Goal: Task Accomplishment & Management: Complete application form

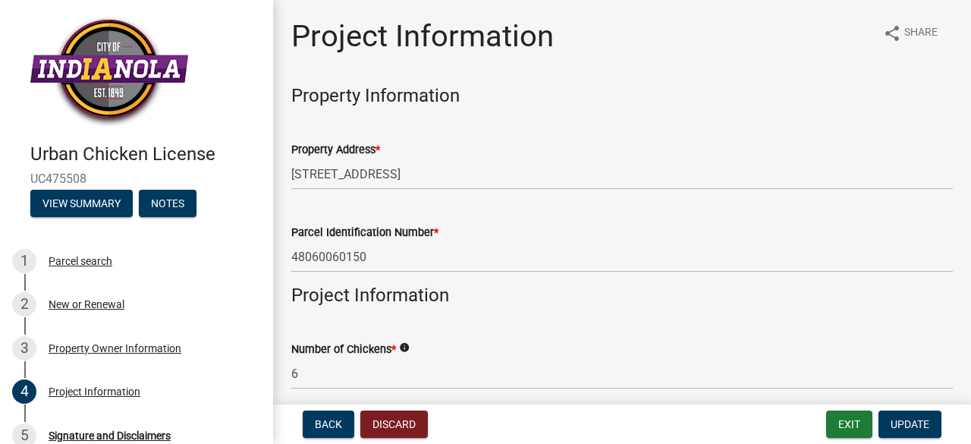
scroll to position [560, 0]
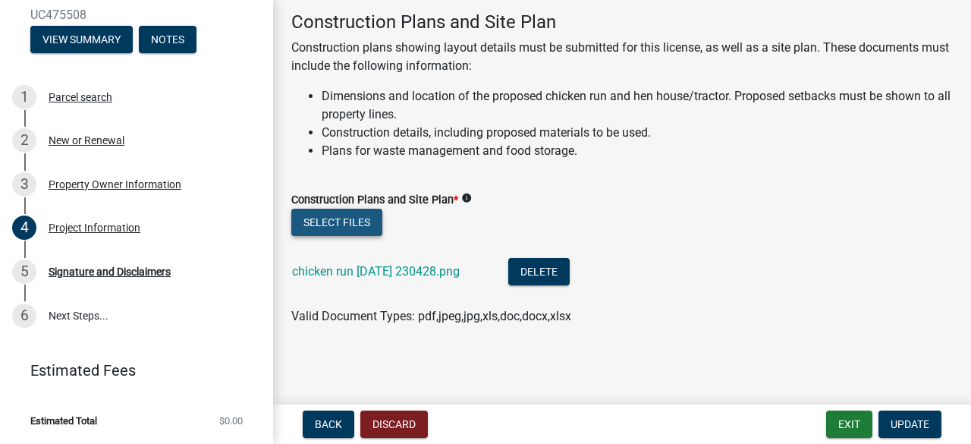
click at [366, 221] on button "Select files" at bounding box center [336, 222] width 91 height 27
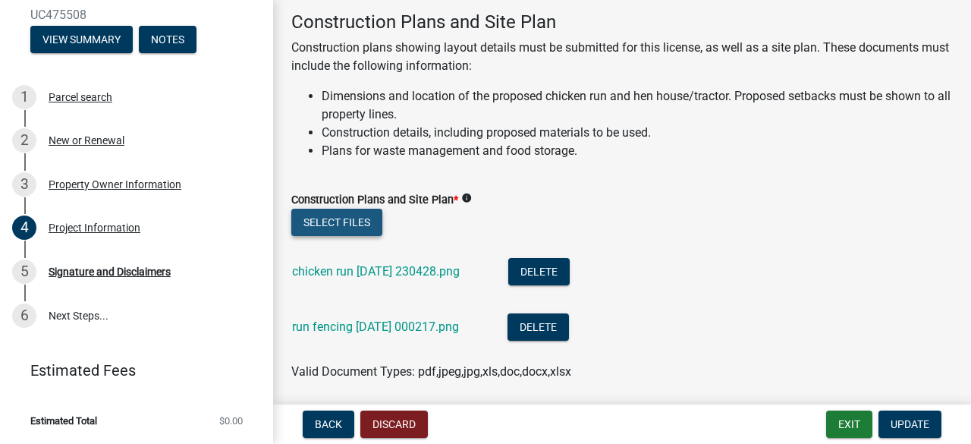
click at [342, 222] on button "Select files" at bounding box center [336, 222] width 91 height 27
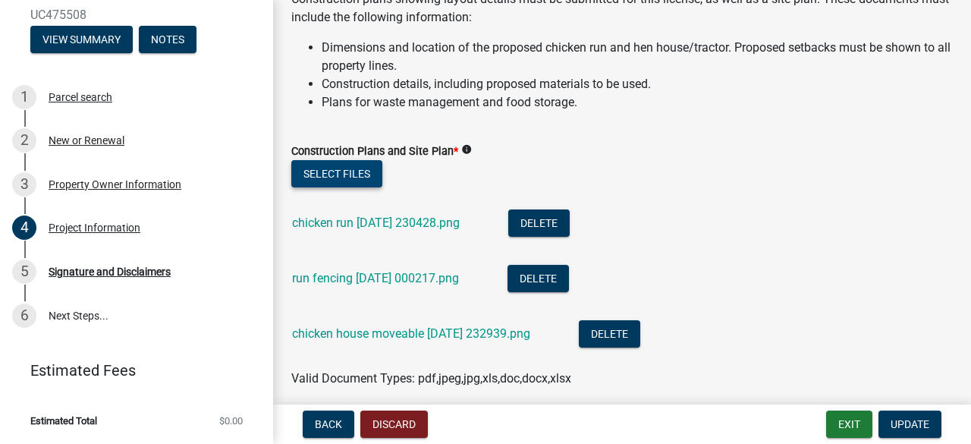
scroll to position [670, 0]
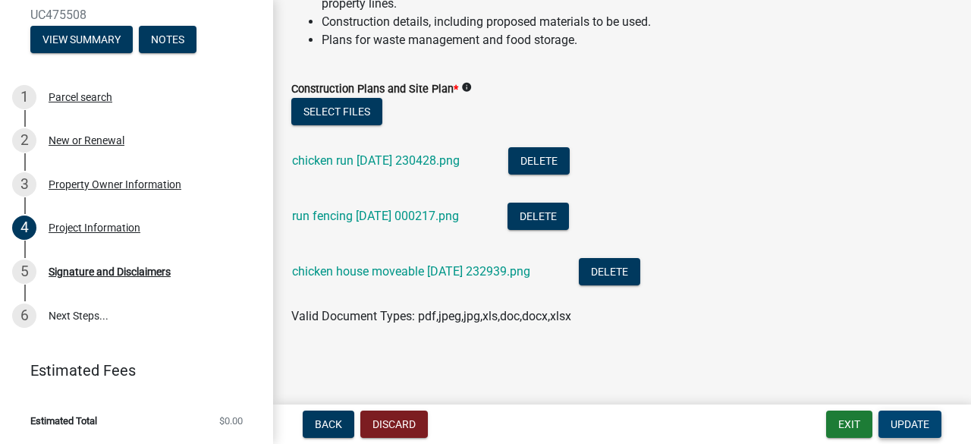
click at [910, 424] on span "Update" at bounding box center [909, 424] width 39 height 12
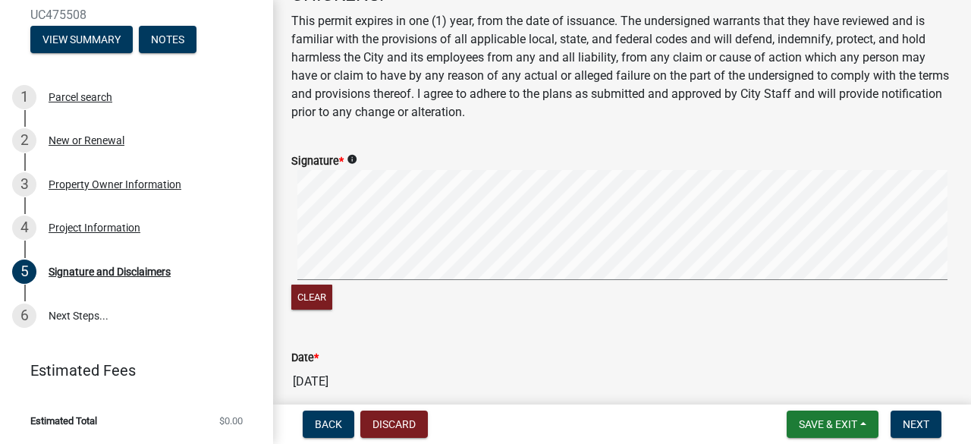
scroll to position [233, 0]
click at [305, 297] on button "Clear" at bounding box center [311, 296] width 41 height 25
click at [366, 345] on div "Date * [DATE]" at bounding box center [621, 361] width 661 height 70
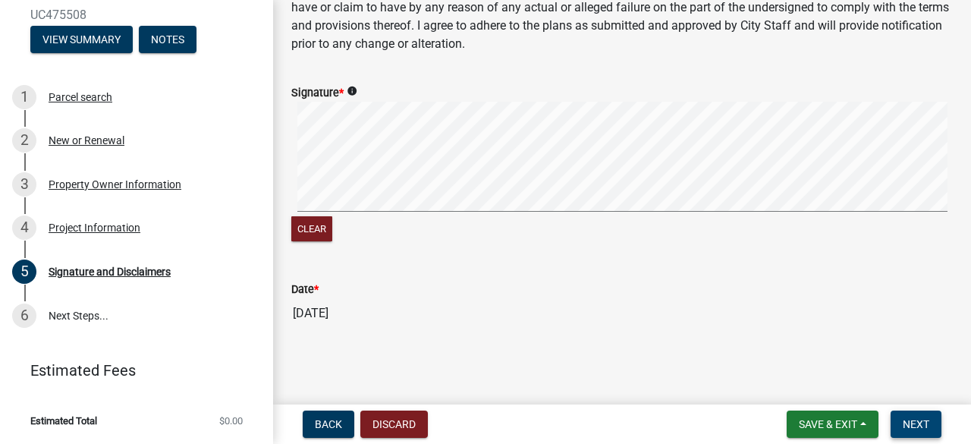
click at [904, 421] on span "Next" at bounding box center [915, 424] width 27 height 12
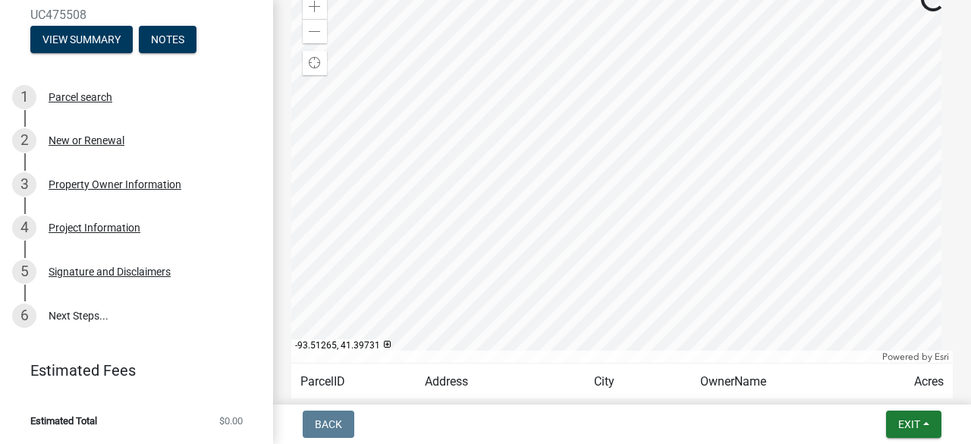
scroll to position [129, 0]
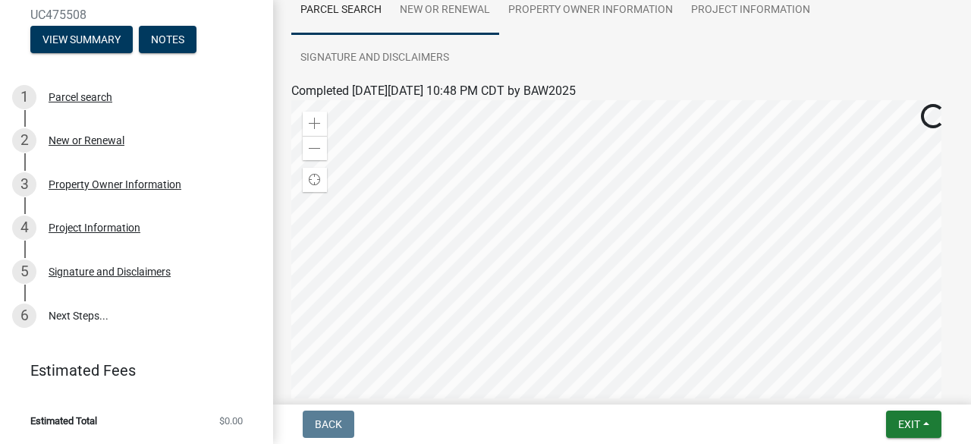
click at [435, 5] on link "New or Renewal" at bounding box center [445, 10] width 108 height 49
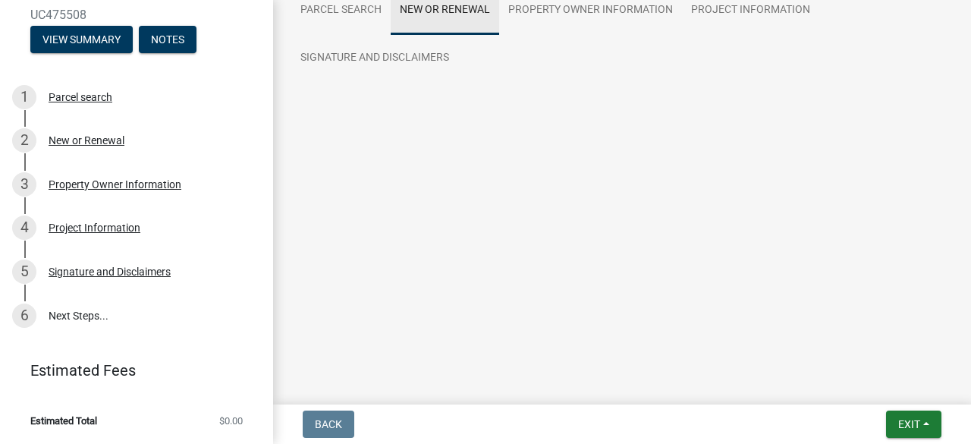
scroll to position [0, 0]
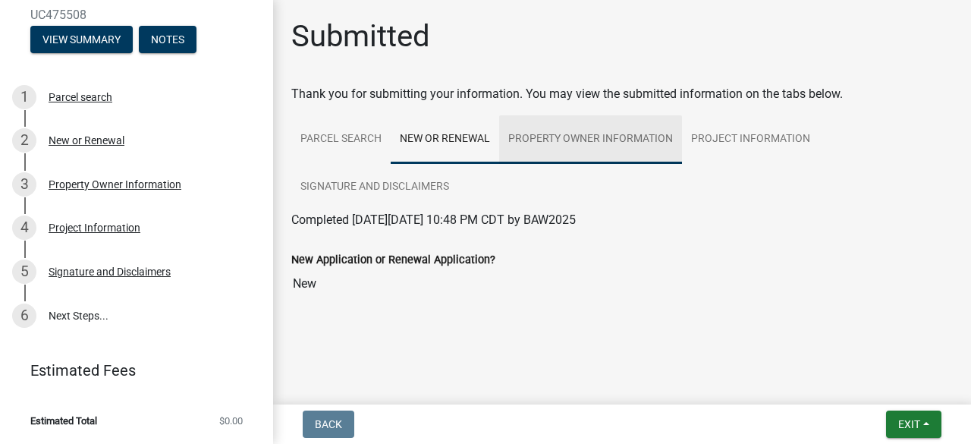
click at [538, 139] on link "Property Owner Information" at bounding box center [590, 139] width 183 height 49
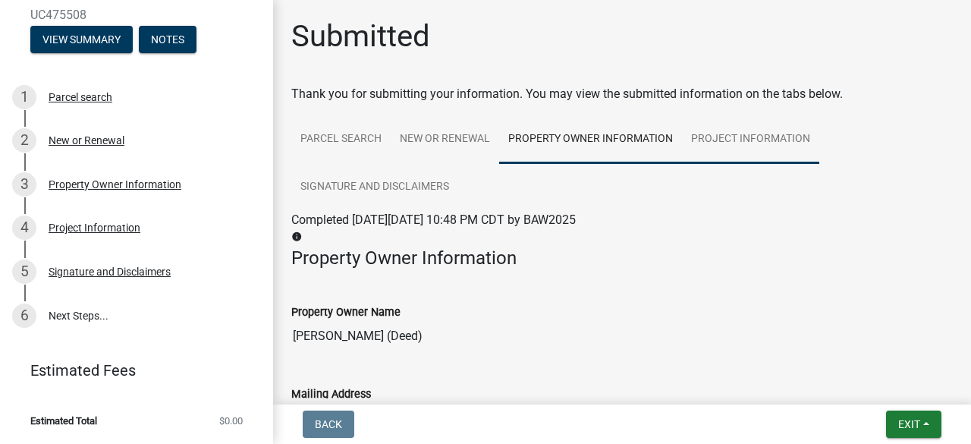
click at [701, 141] on link "Project Information" at bounding box center [750, 139] width 137 height 49
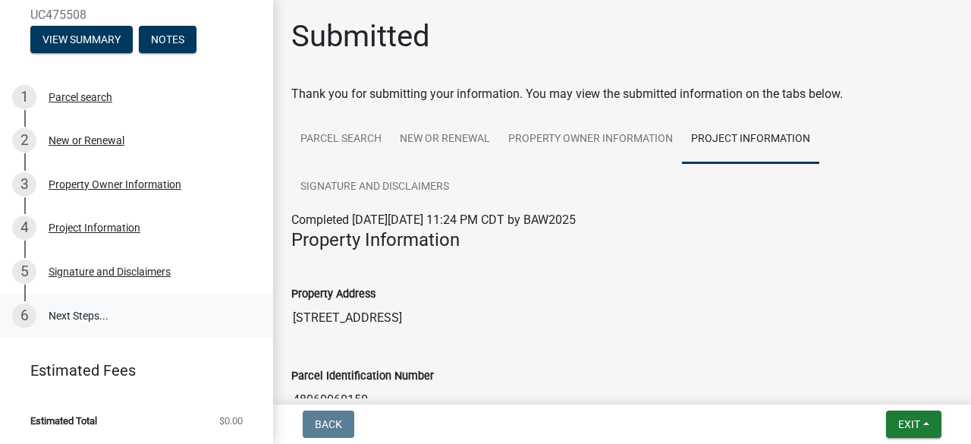
click at [88, 316] on link "6 Next Steps..." at bounding box center [136, 315] width 273 height 44
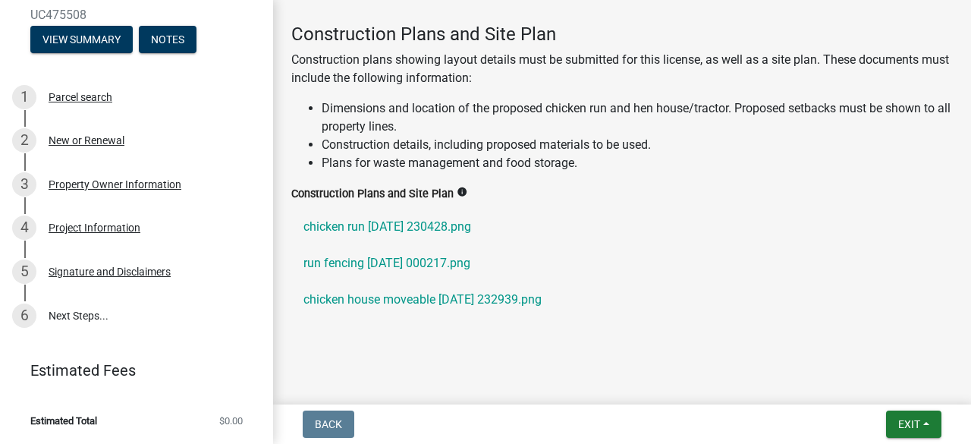
scroll to position [696, 0]
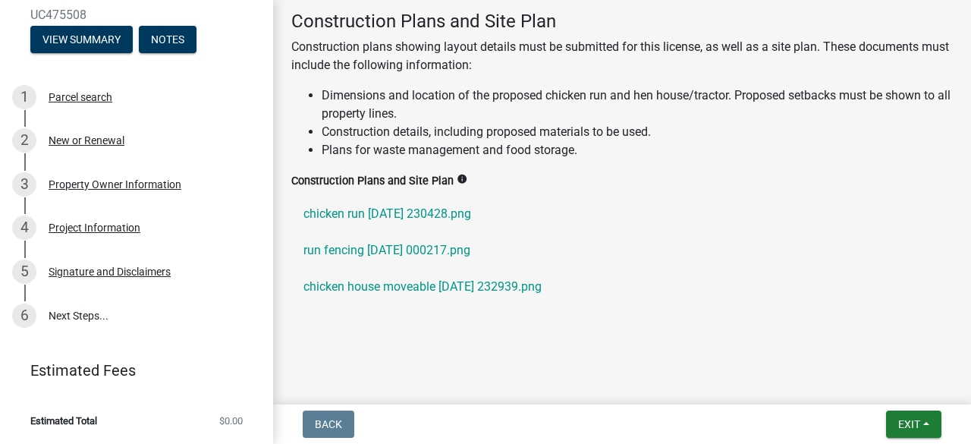
click at [83, 366] on link "Estimated Fees" at bounding box center [130, 370] width 237 height 30
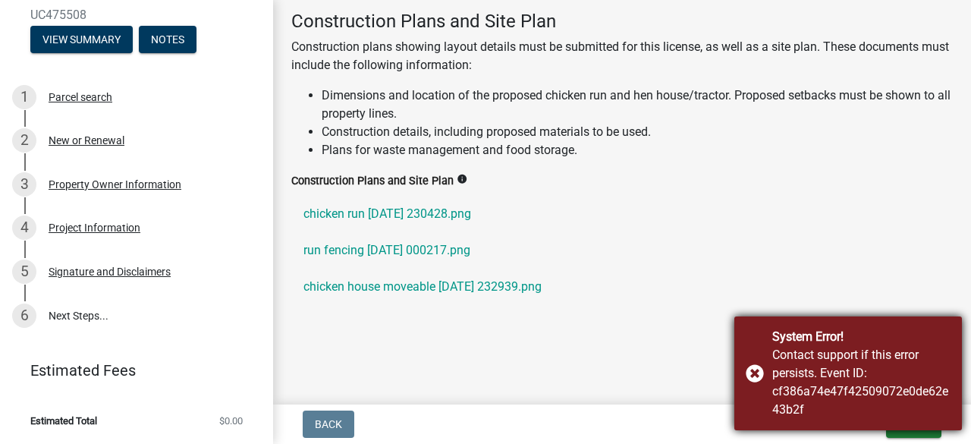
click at [757, 368] on div "System Error! Contact support if this error persists. Event ID: cf386a74e47f425…" at bounding box center [848, 373] width 228 height 114
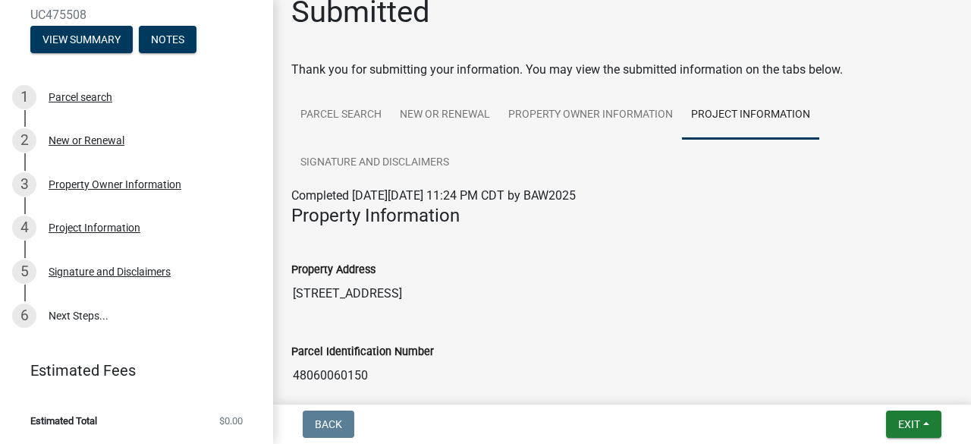
scroll to position [0, 0]
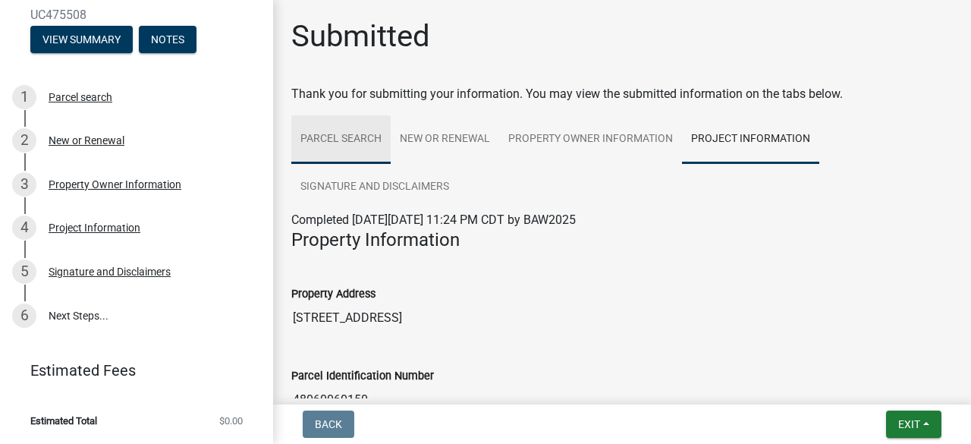
click at [351, 132] on link "Parcel search" at bounding box center [340, 139] width 99 height 49
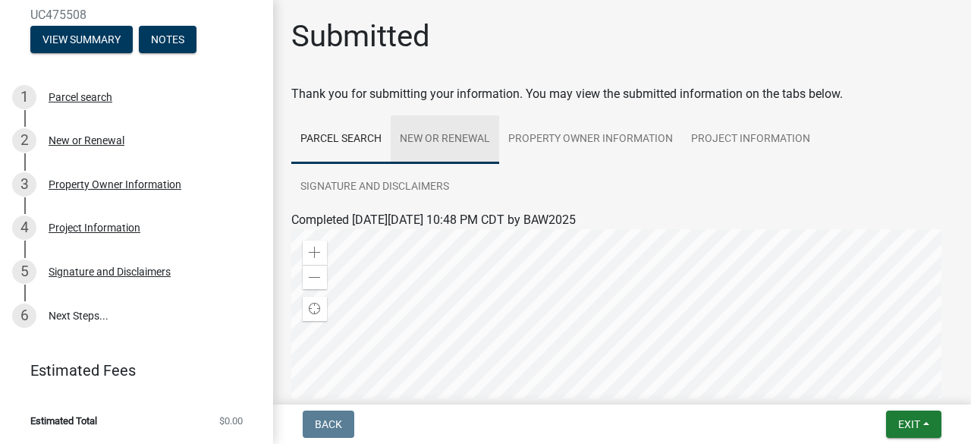
click at [413, 139] on link "New or Renewal" at bounding box center [445, 139] width 108 height 49
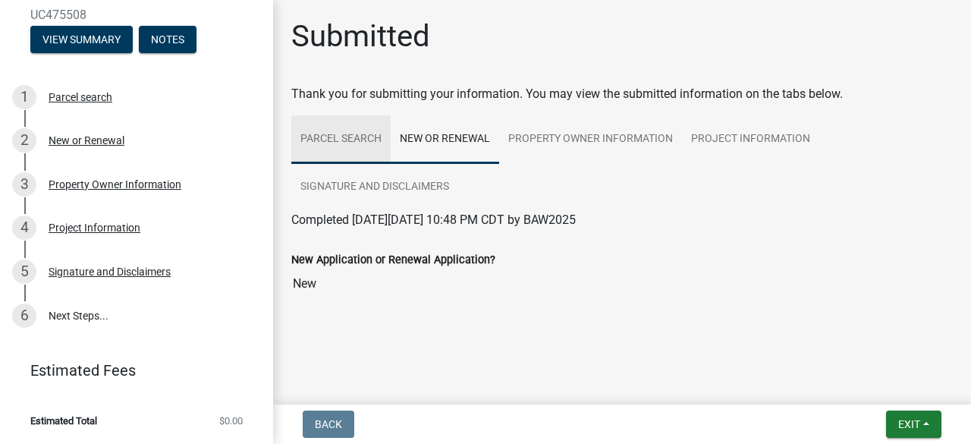
click at [366, 136] on link "Parcel search" at bounding box center [340, 139] width 99 height 49
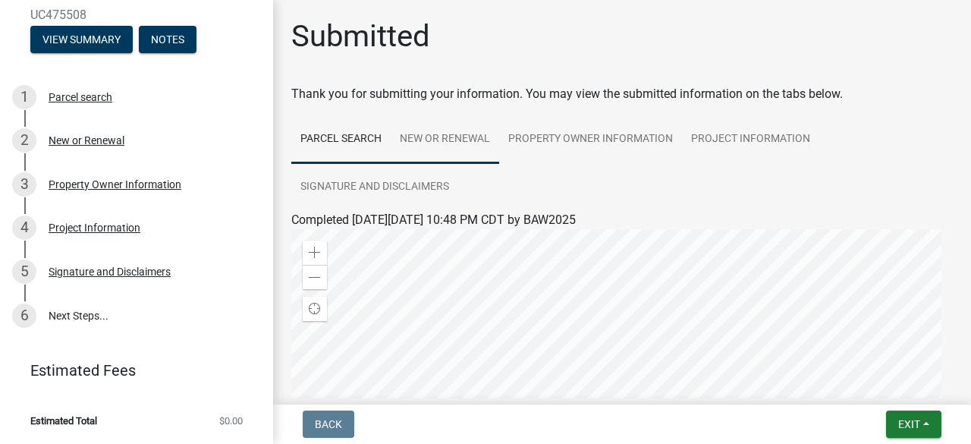
click at [454, 136] on link "New or Renewal" at bounding box center [445, 139] width 108 height 49
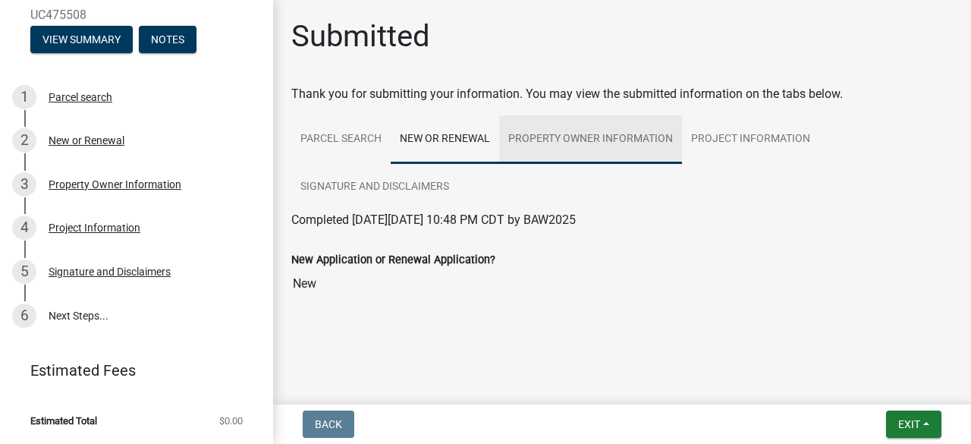
click at [547, 142] on link "Property Owner Information" at bounding box center [590, 139] width 183 height 49
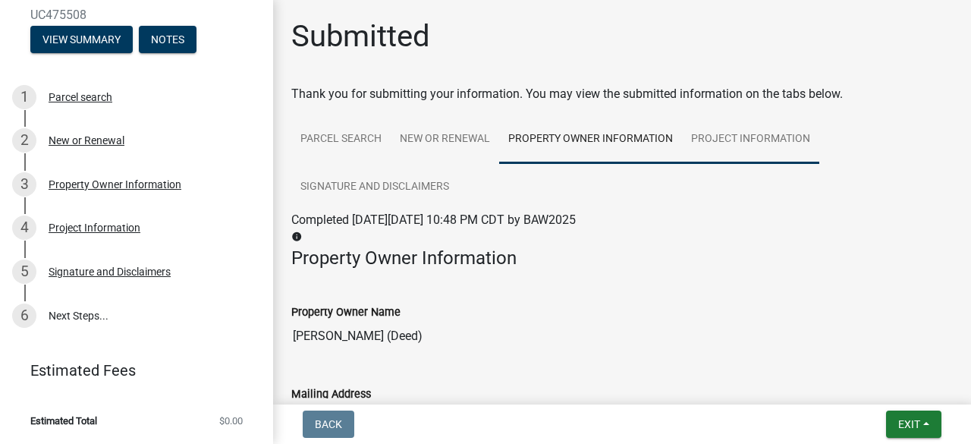
click at [714, 137] on link "Project Information" at bounding box center [750, 139] width 137 height 49
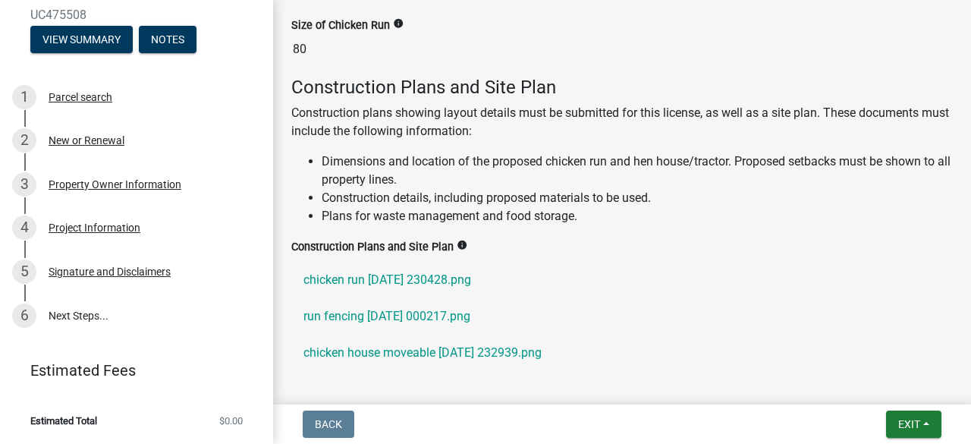
scroll to position [696, 0]
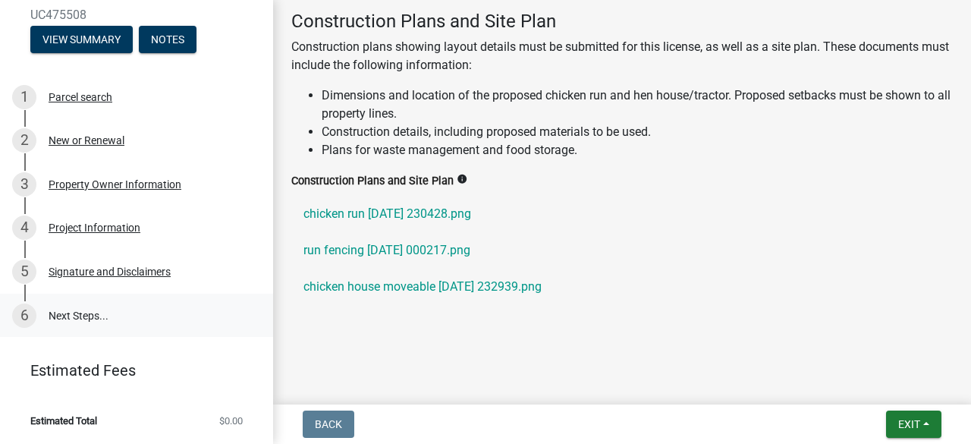
click at [85, 313] on link "6 Next Steps..." at bounding box center [136, 315] width 273 height 44
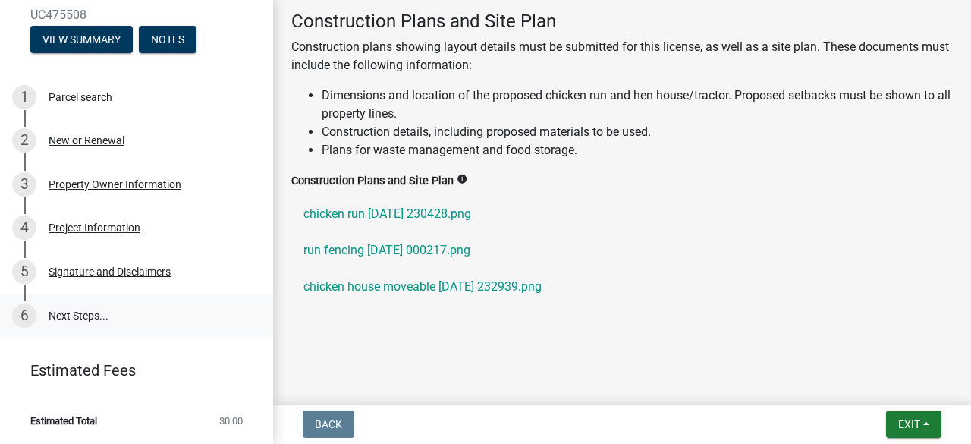
click at [23, 316] on div "6" at bounding box center [24, 315] width 24 height 24
click at [909, 423] on span "Exit" at bounding box center [909, 424] width 22 height 12
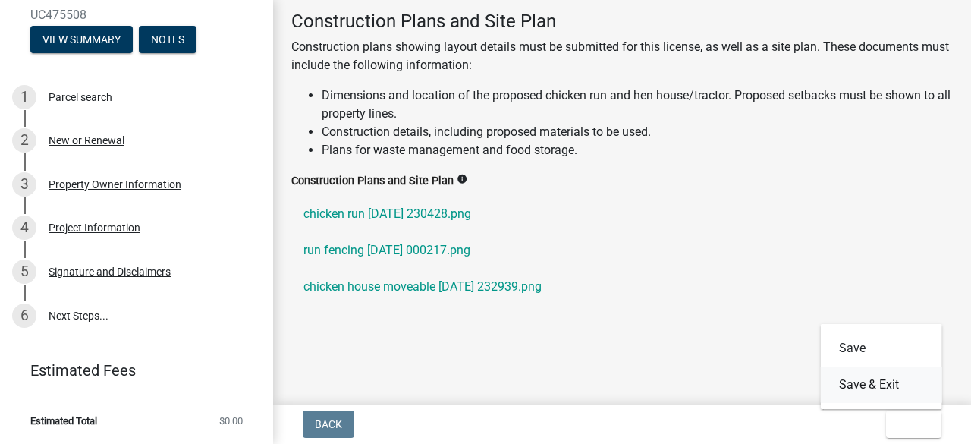
click at [887, 391] on button "Save & Exit" at bounding box center [881, 384] width 121 height 36
